Goal: Find specific page/section: Find specific page/section

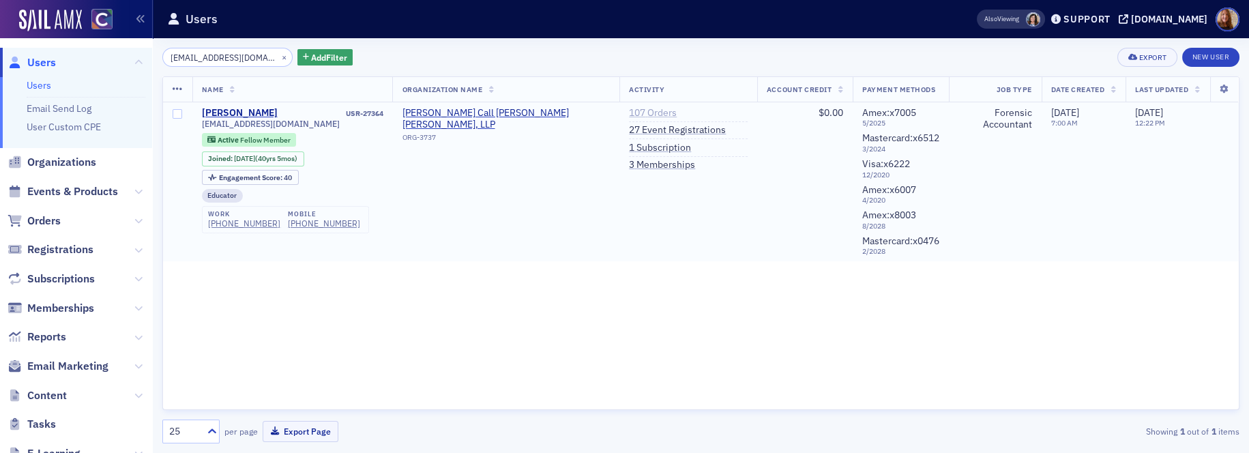
type input "[EMAIL_ADDRESS][DOMAIN_NAME]"
click at [641, 113] on link "107 Orders" at bounding box center [653, 113] width 48 height 12
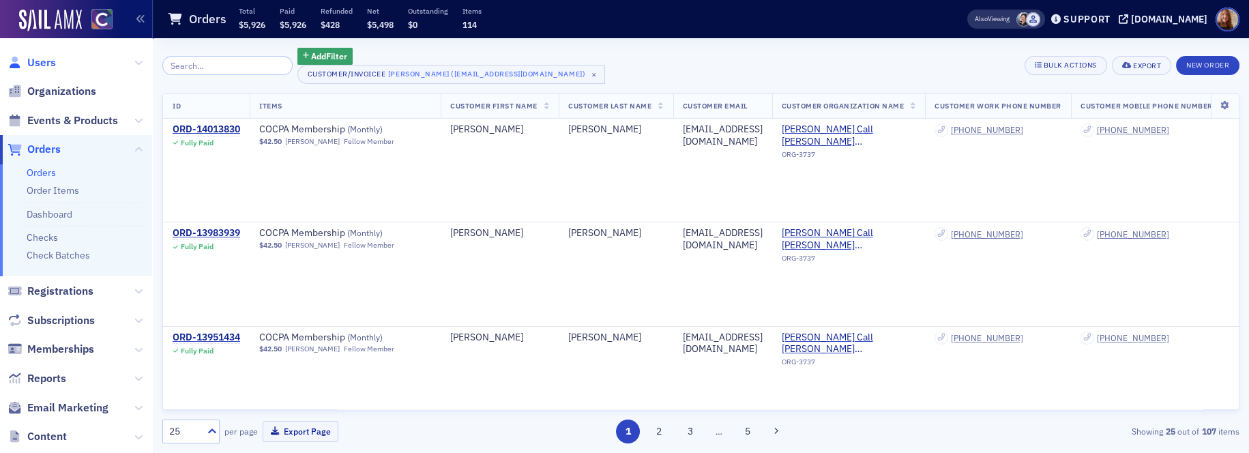
click at [44, 60] on span "Users" at bounding box center [41, 62] width 29 height 15
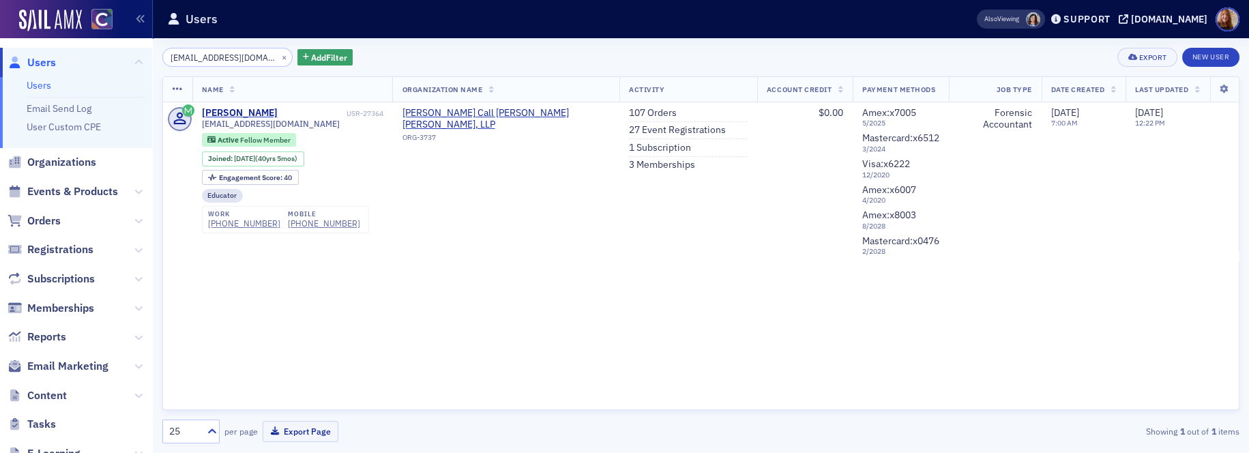
click at [227, 60] on input "[EMAIL_ADDRESS][DOMAIN_NAME]" at bounding box center [227, 57] width 130 height 19
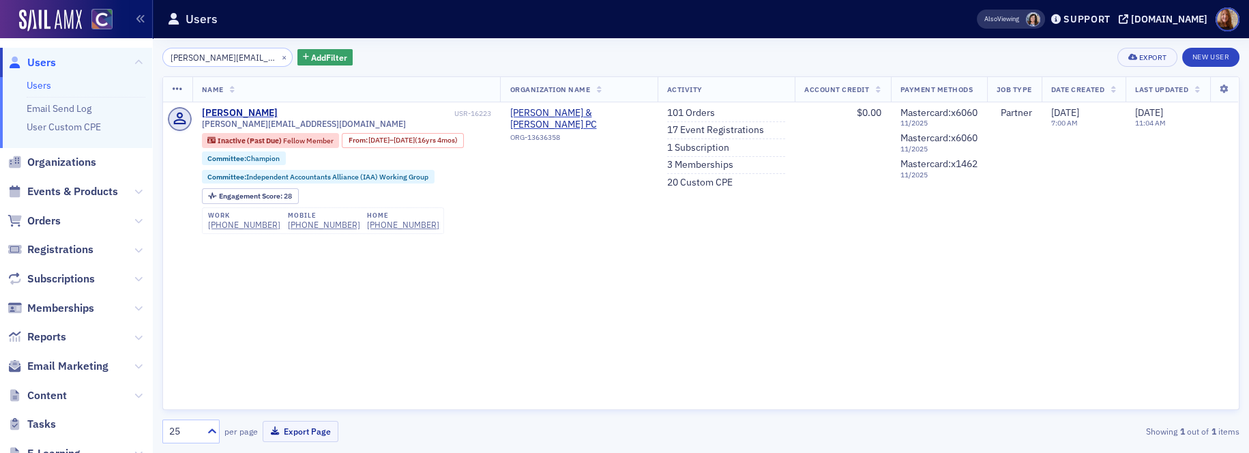
type input "[PERSON_NAME][EMAIL_ADDRESS][DOMAIN_NAME]"
